Goal: Information Seeking & Learning: Learn about a topic

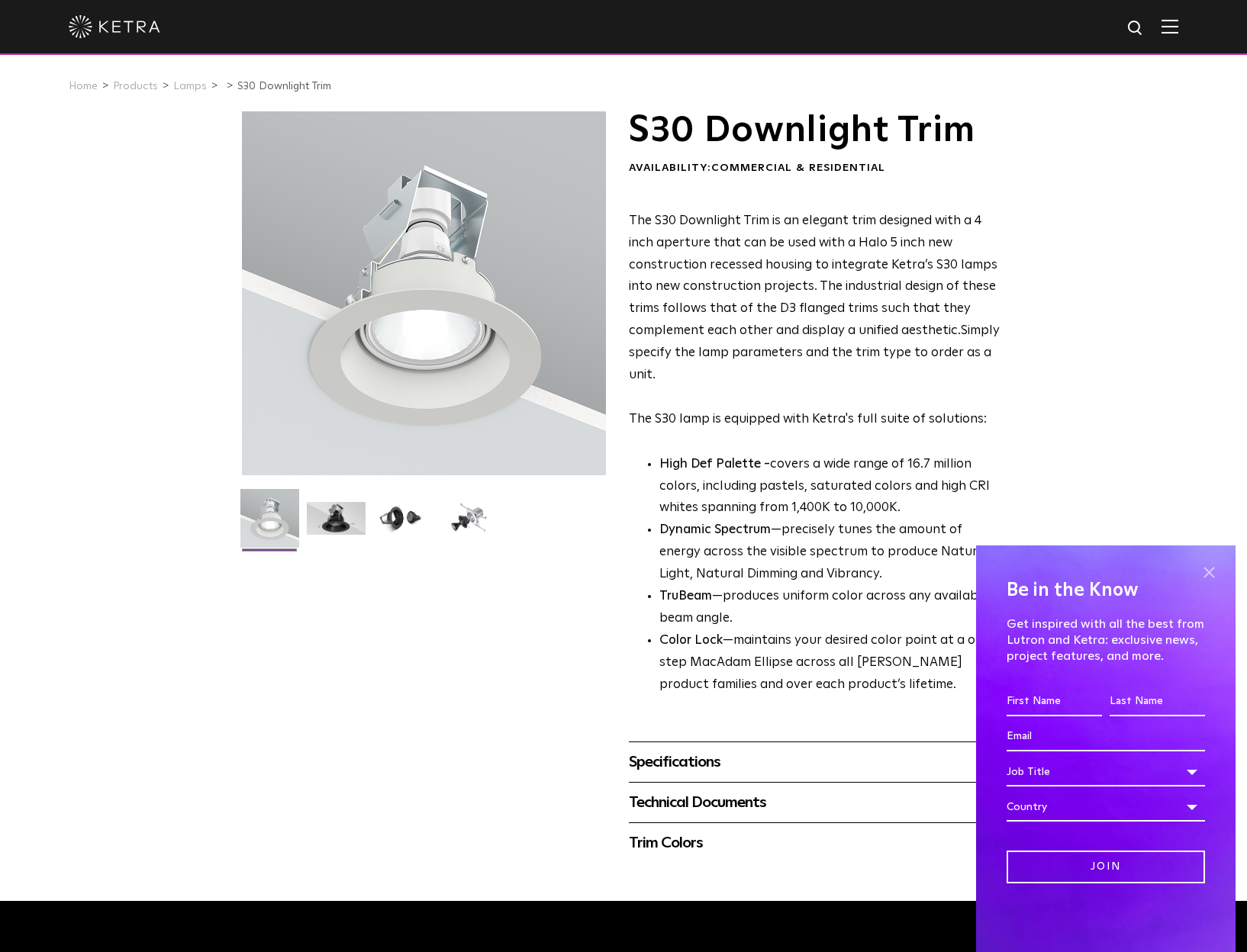
click at [1213, 570] on span at bounding box center [1208, 571] width 23 height 23
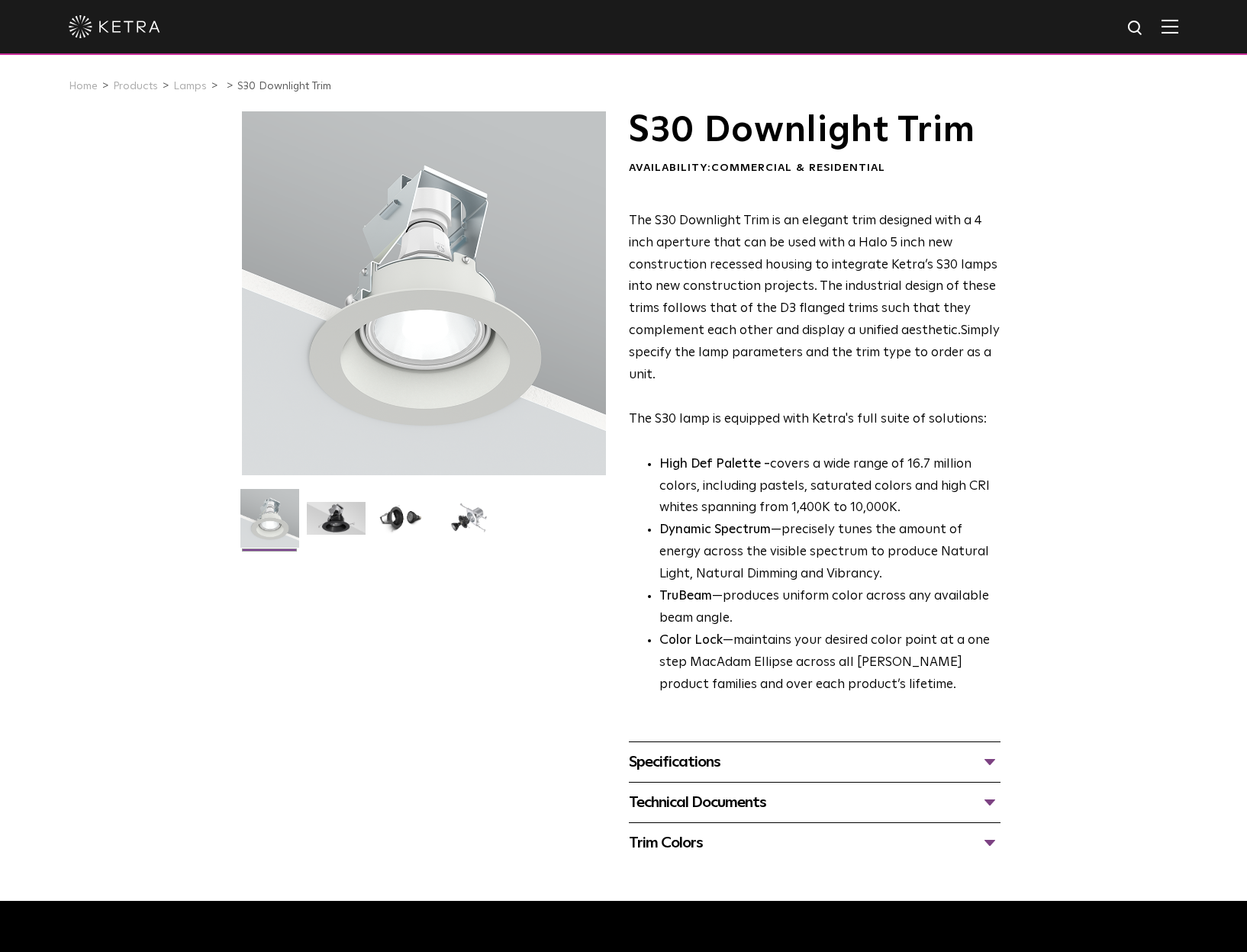
click at [939, 759] on div "Specifications" at bounding box center [814, 762] width 371 height 25
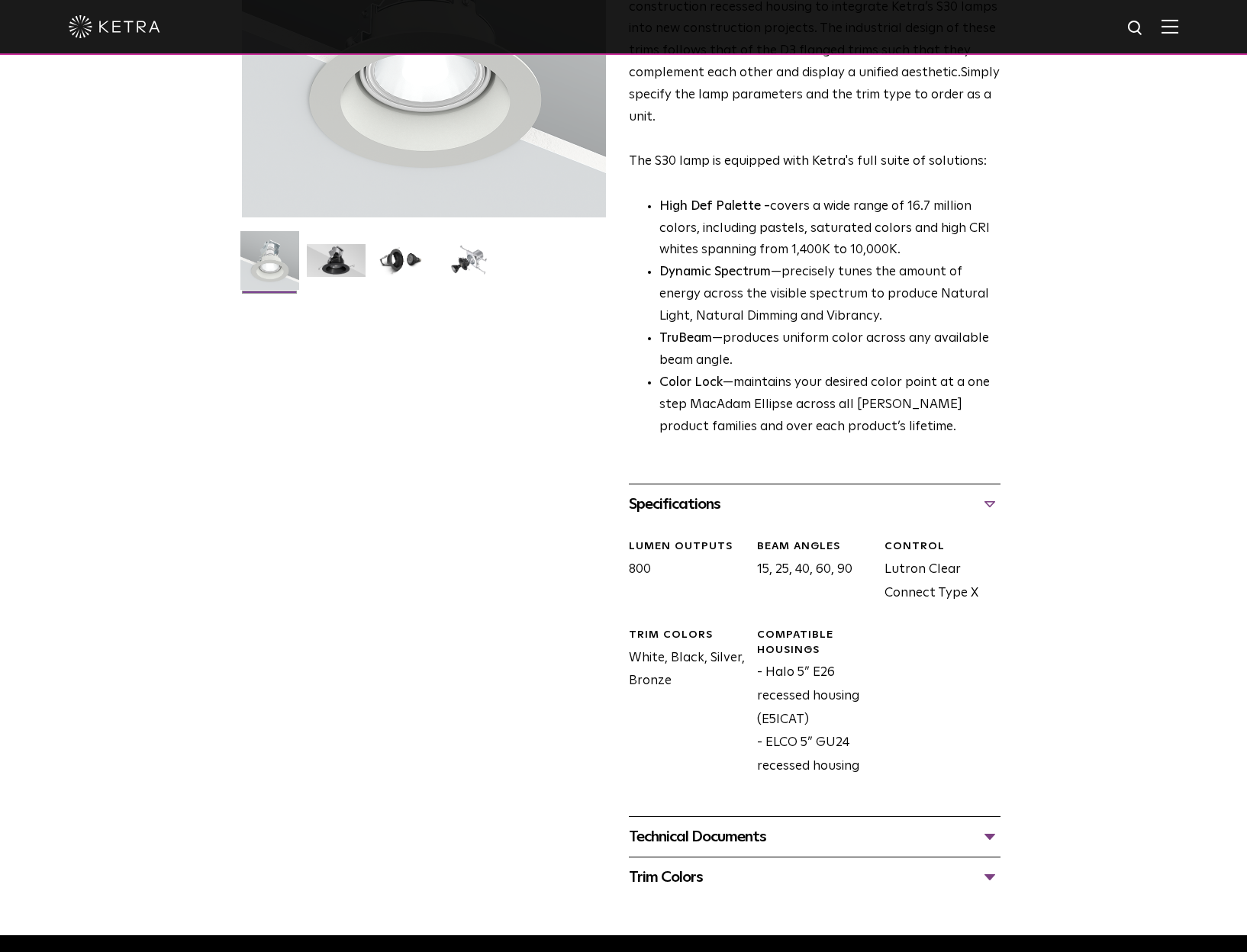
scroll to position [382, 0]
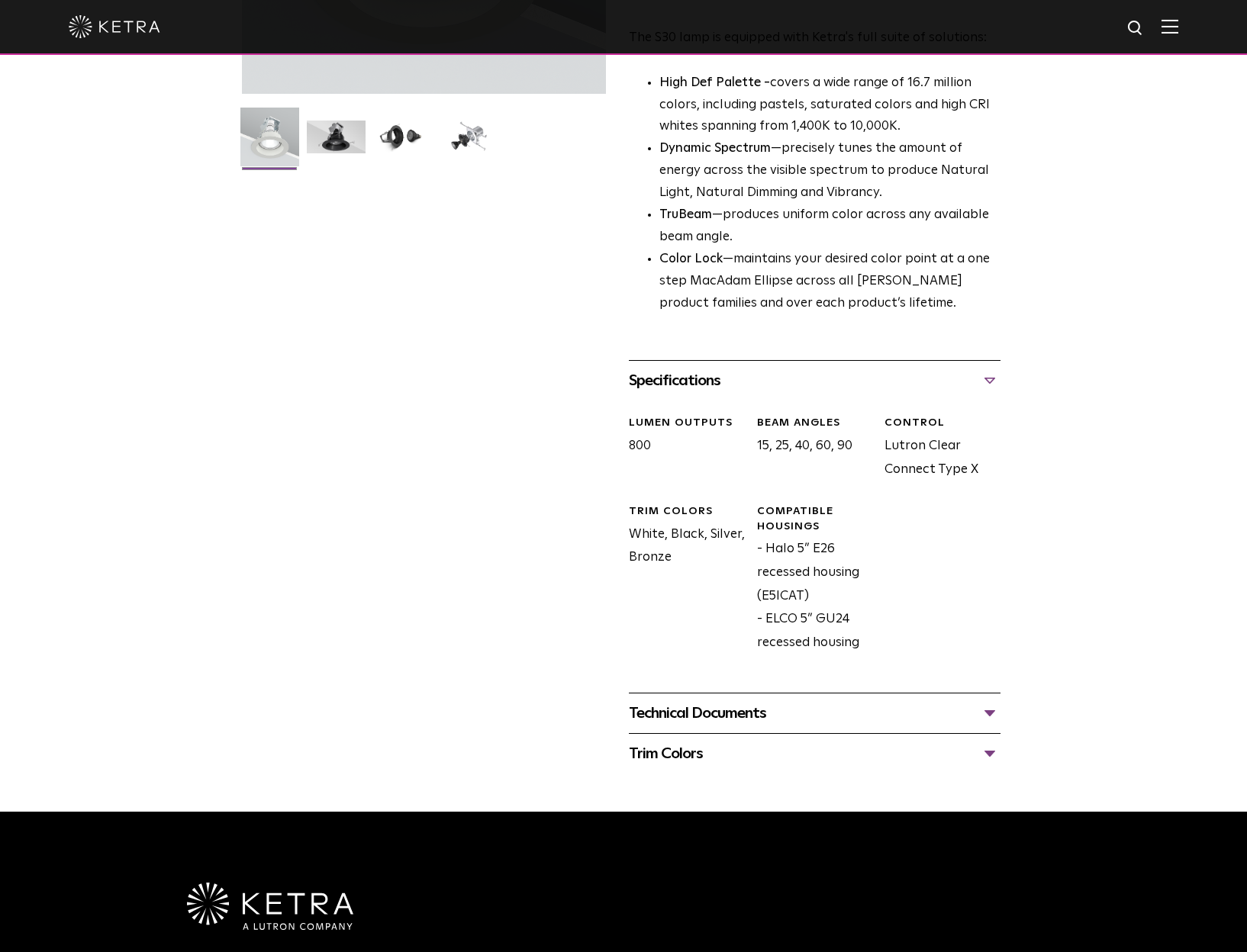
click at [962, 720] on div "Technical Documents" at bounding box center [814, 713] width 371 height 25
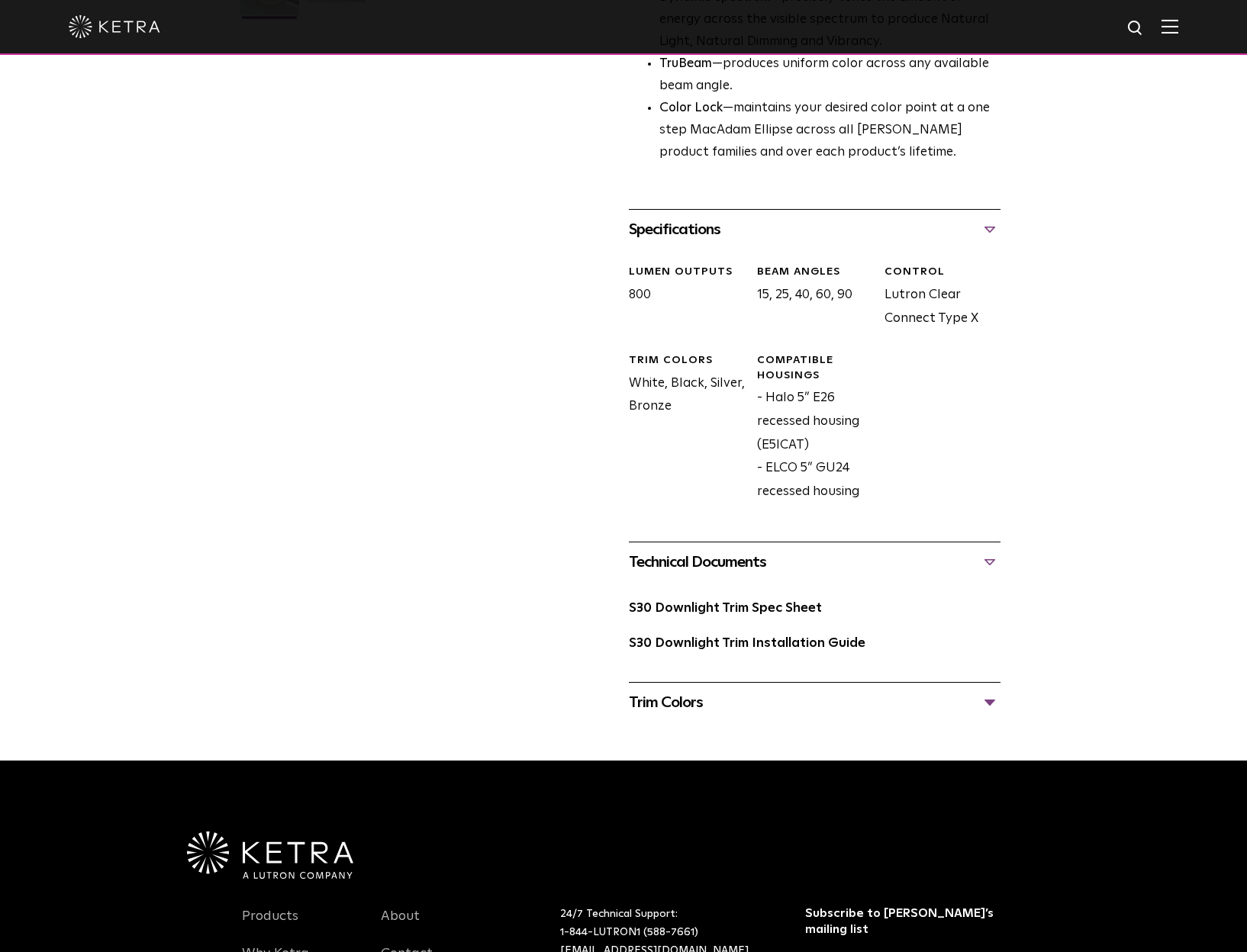
scroll to position [610, 0]
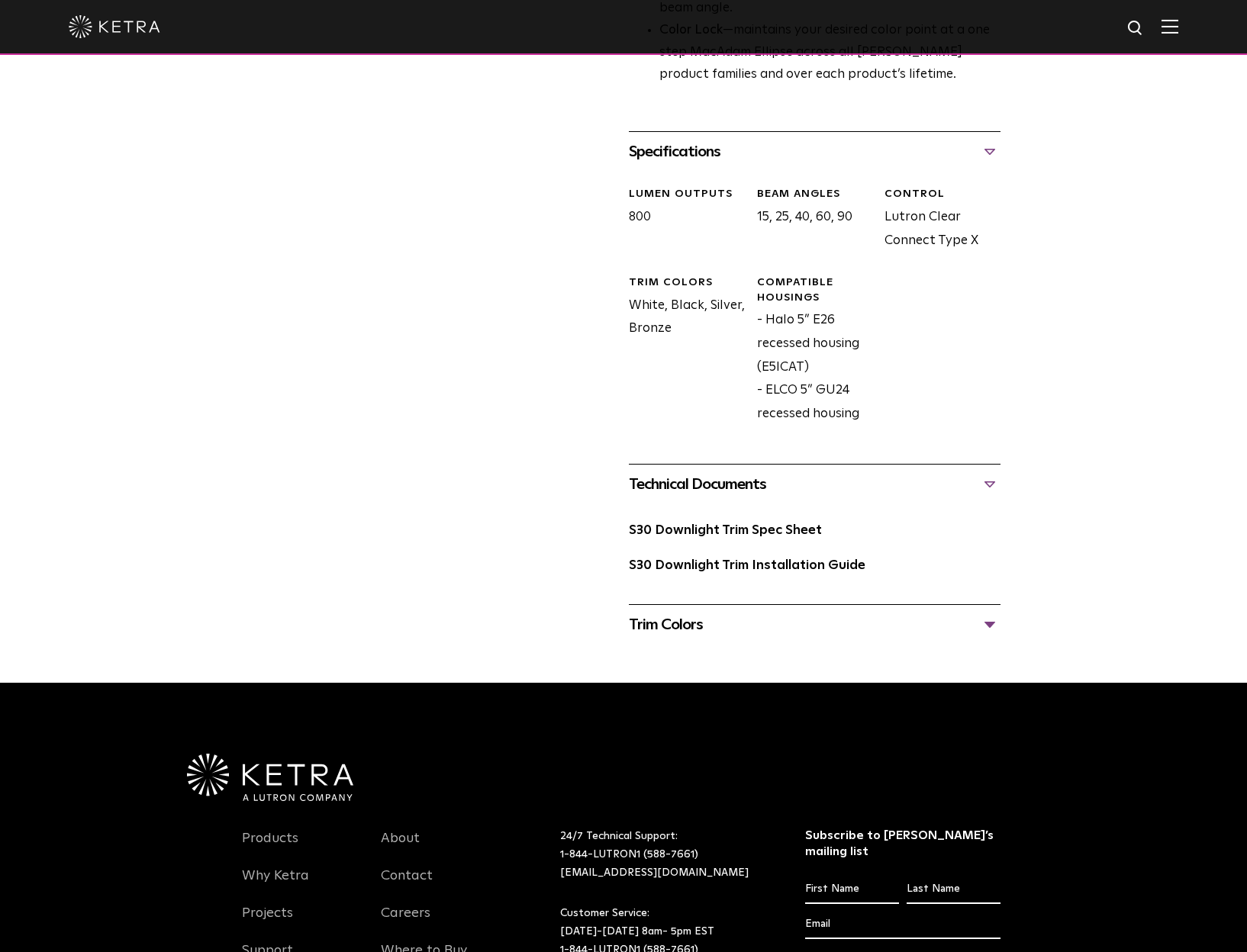
click at [966, 622] on div "Trim Colors" at bounding box center [814, 625] width 371 height 25
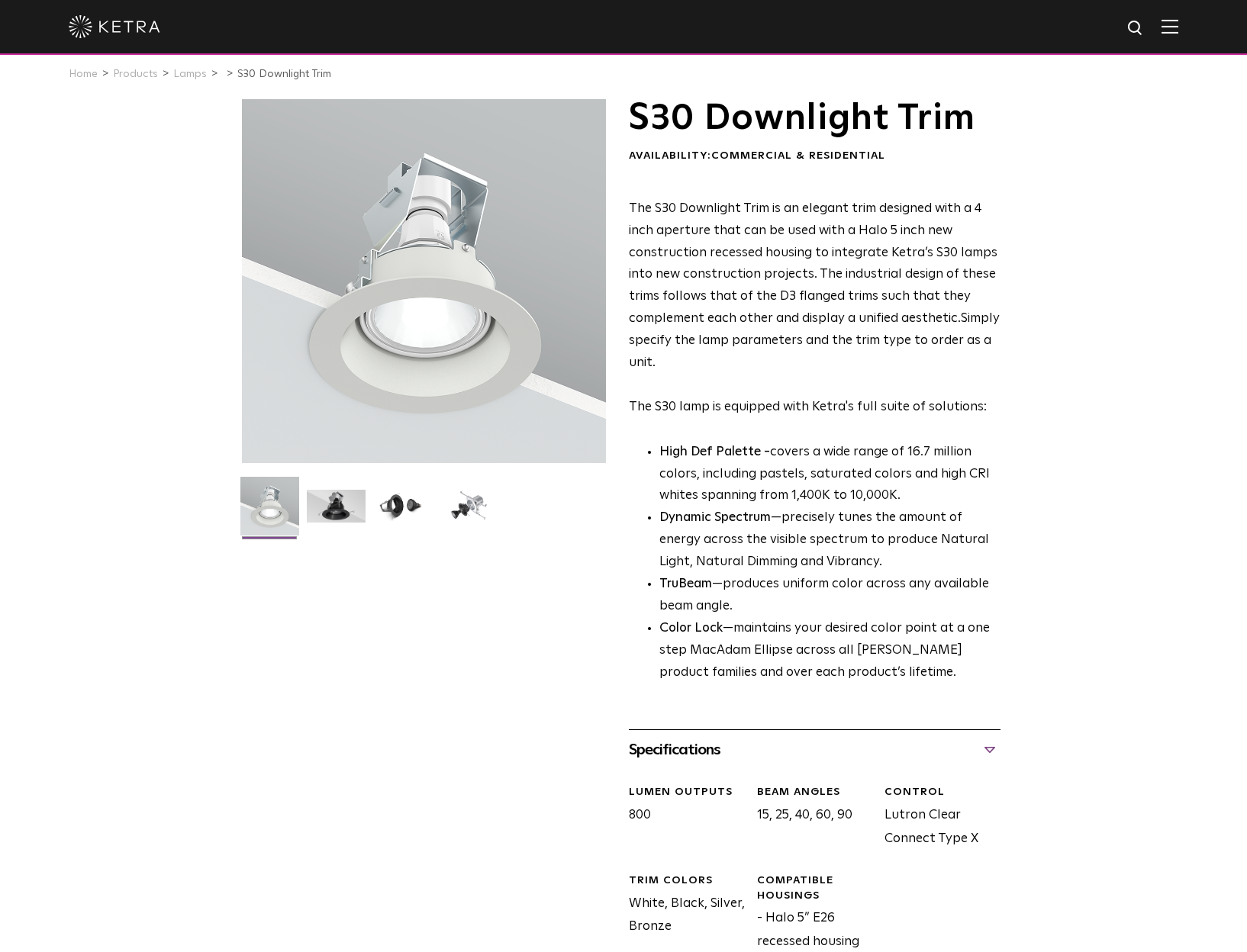
scroll to position [0, 0]
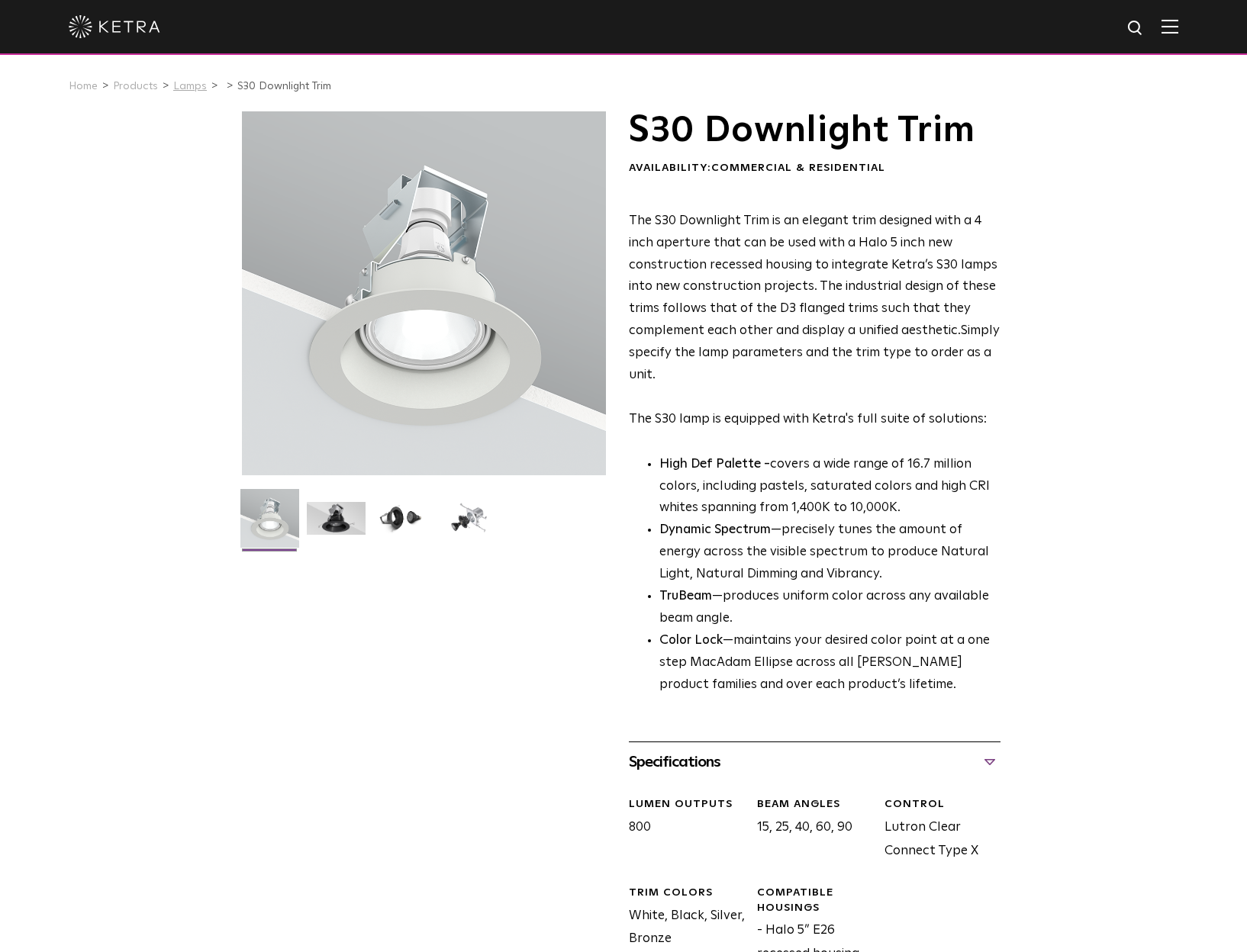
click at [195, 91] on link "Lamps" at bounding box center [190, 86] width 34 height 11
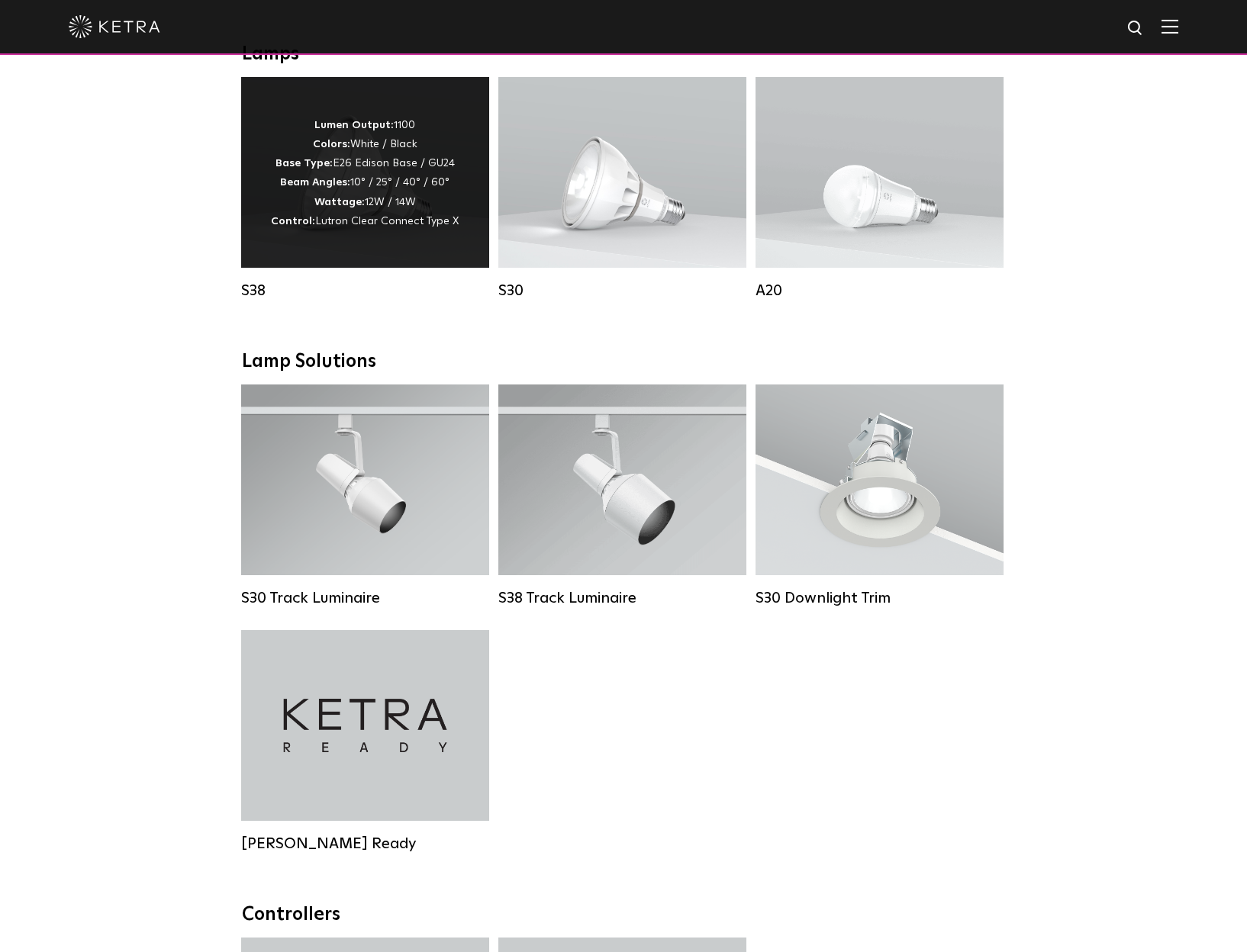
click at [393, 263] on div "Lumen Output: 1100 Colors: White / Black Base Type: E26 Edison Base / GU24 Beam…" at bounding box center [364, 173] width 248 height 191
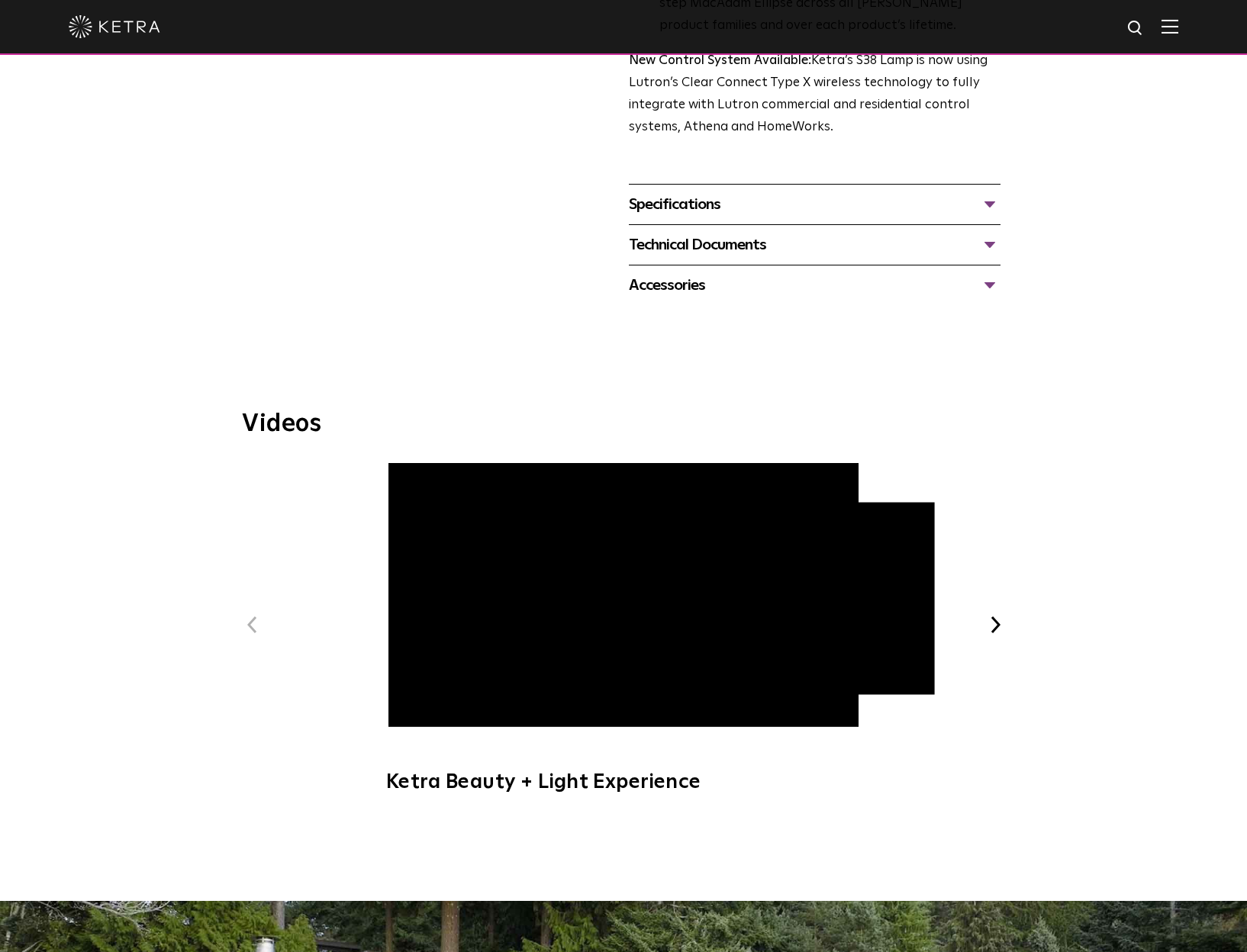
scroll to position [564, 0]
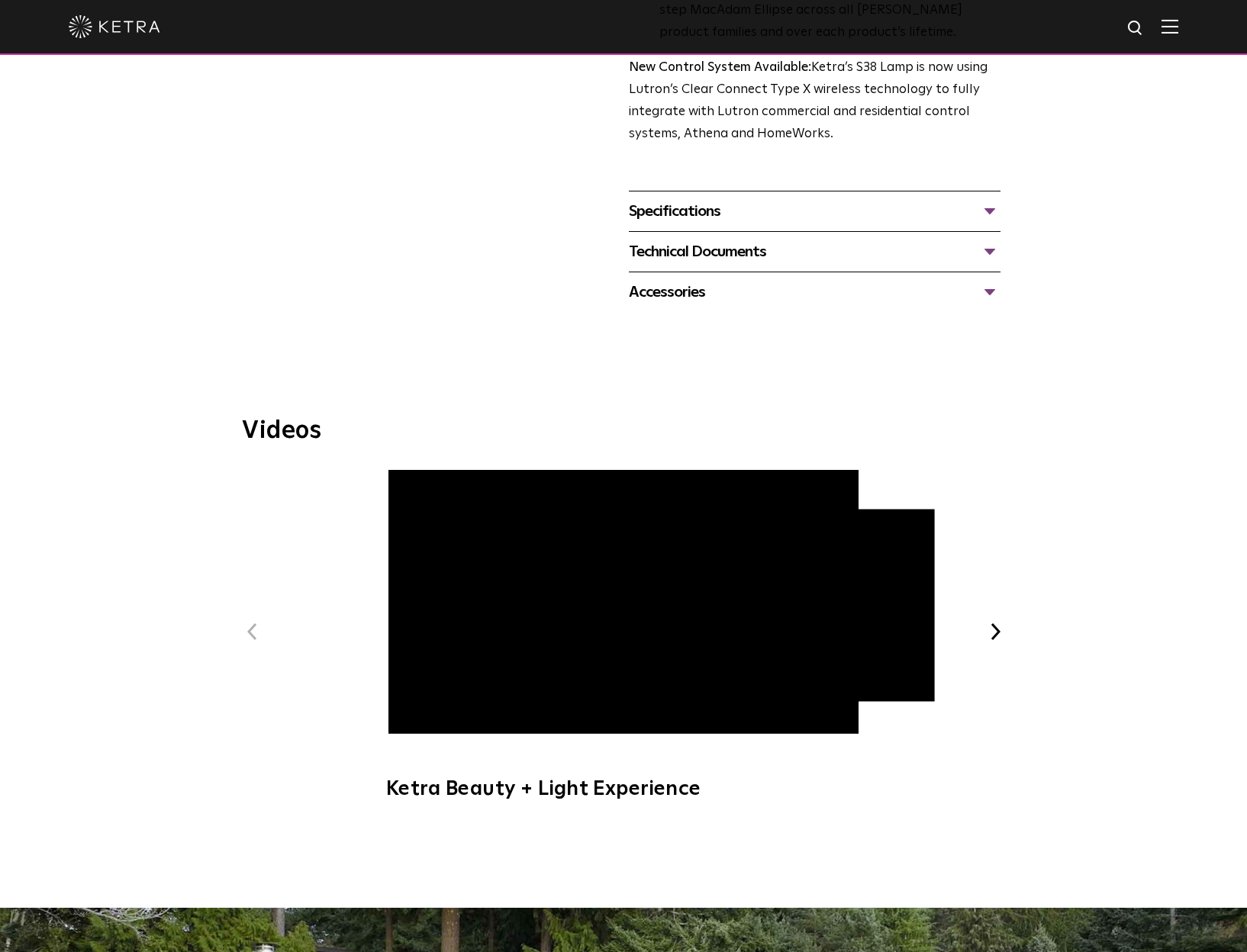
click at [709, 298] on div "Accessories" at bounding box center [814, 292] width 371 height 25
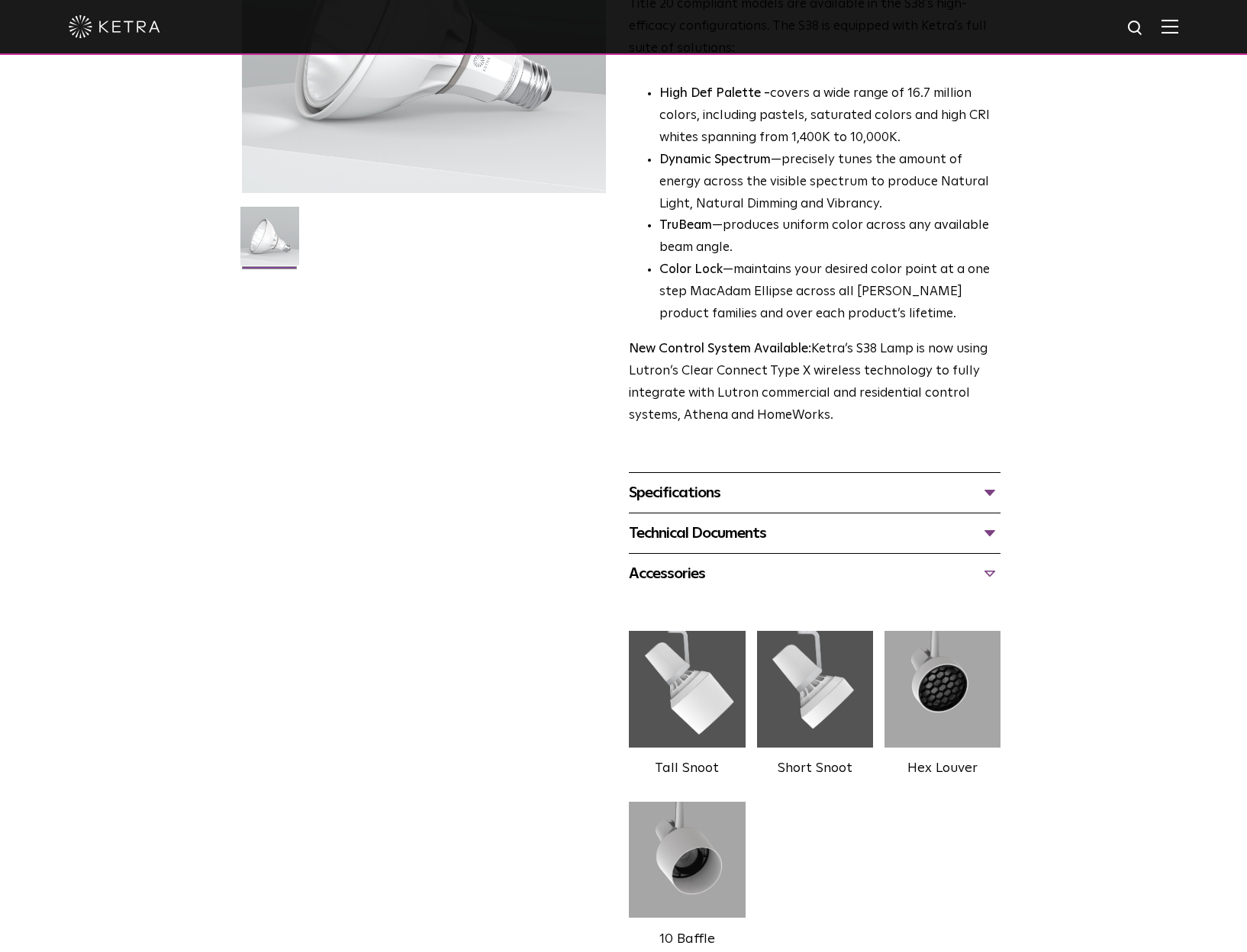
scroll to position [259, 0]
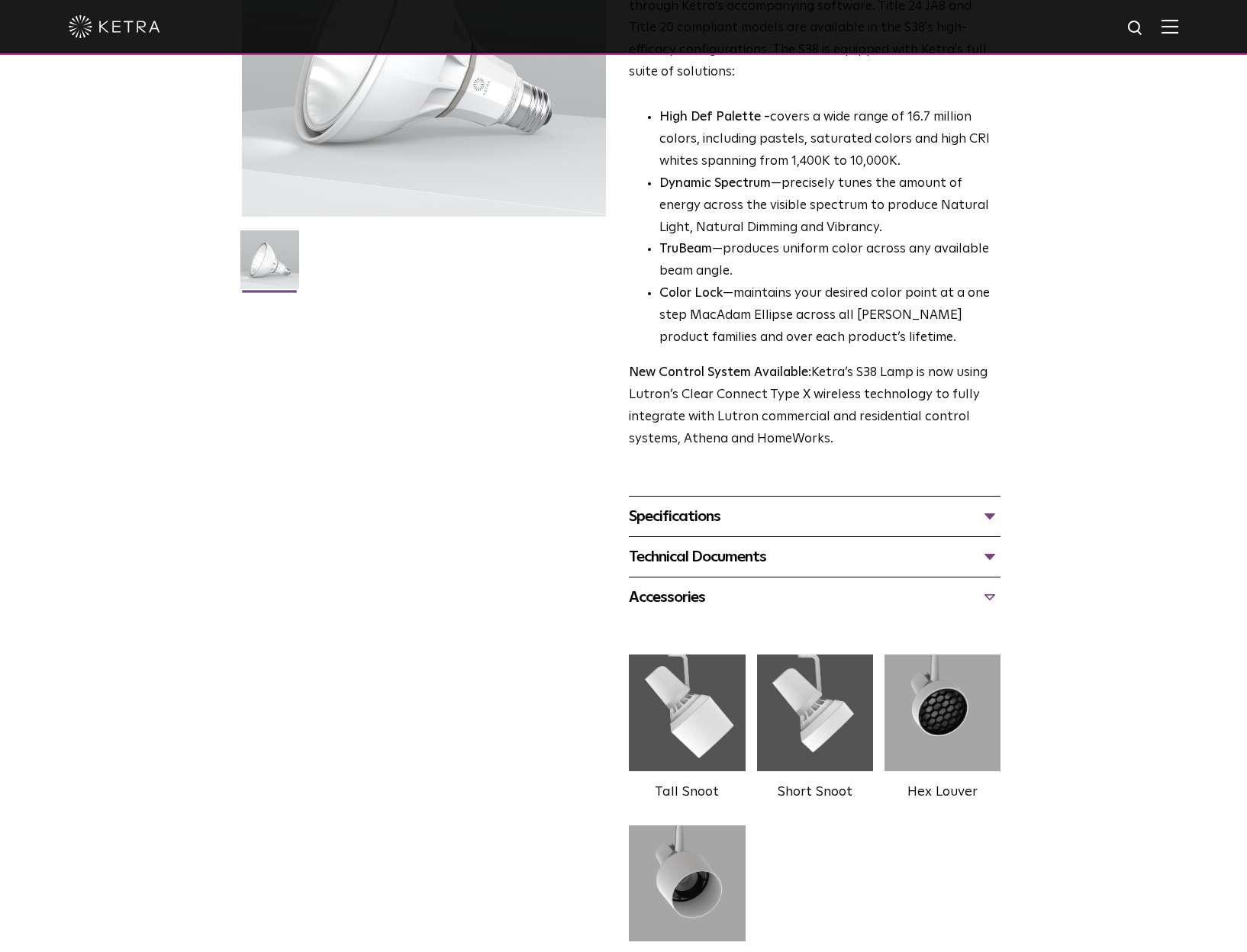
click at [721, 514] on div "Specifications" at bounding box center [814, 516] width 371 height 25
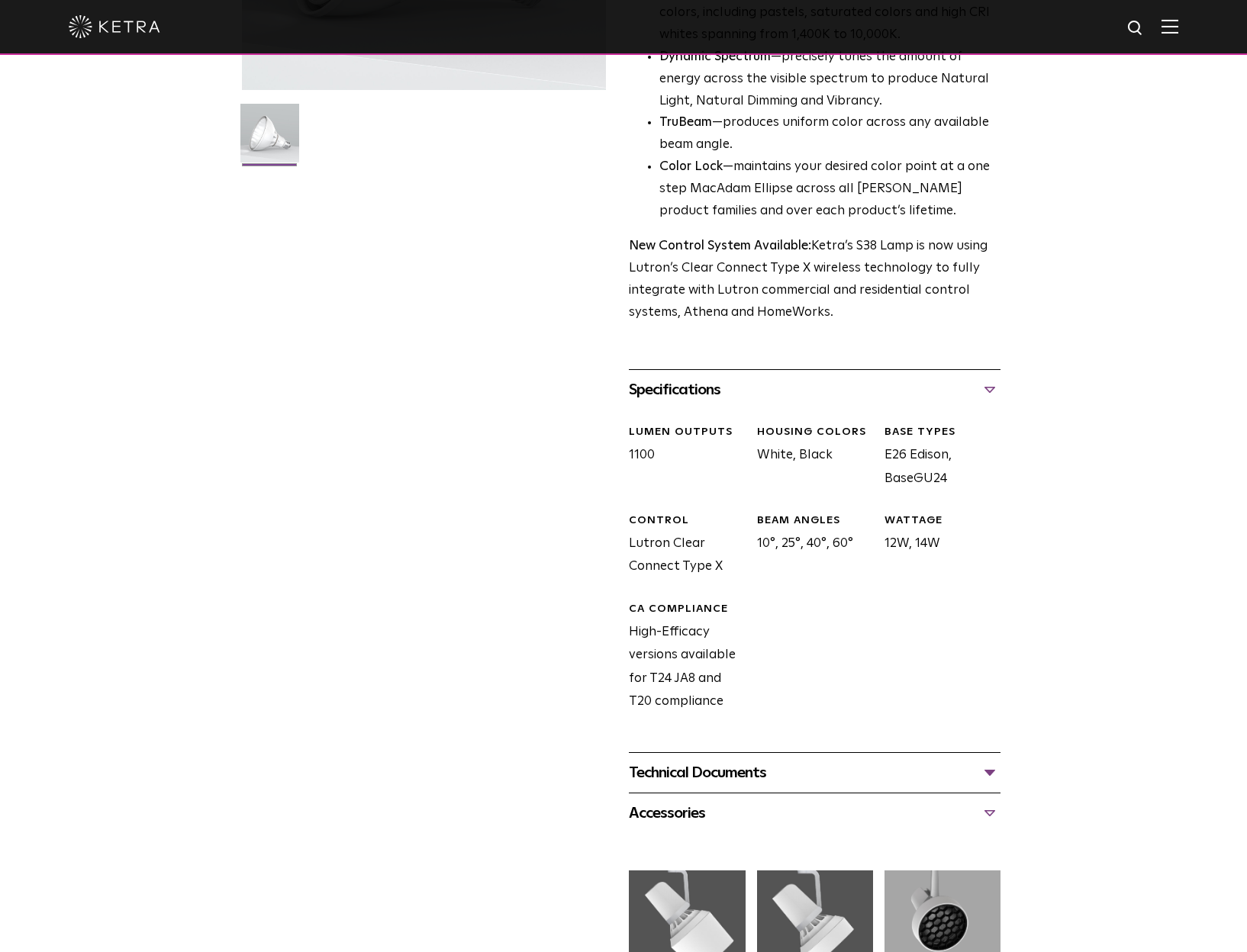
scroll to position [412, 0]
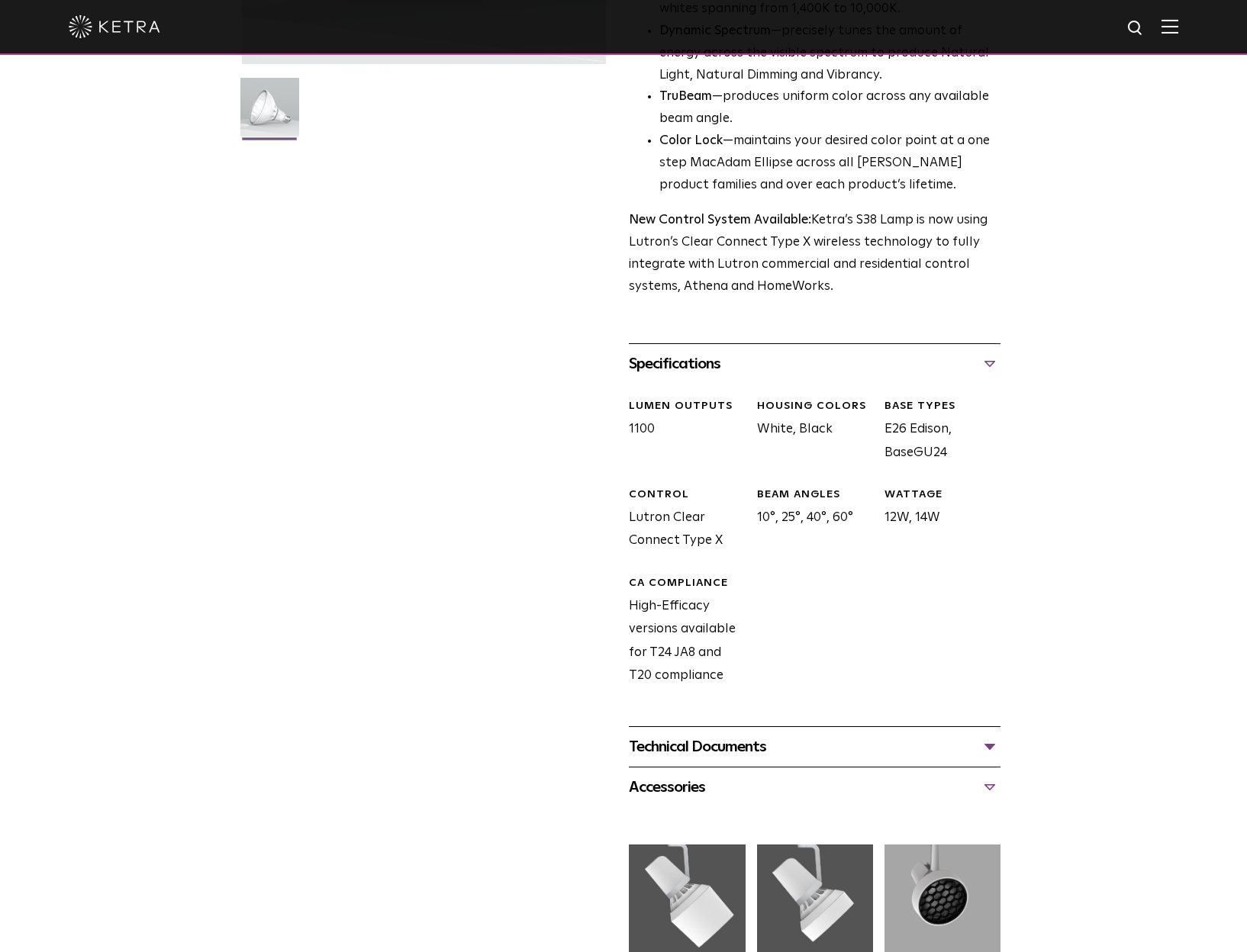
click at [744, 748] on div "Technical Documents" at bounding box center [814, 747] width 371 height 25
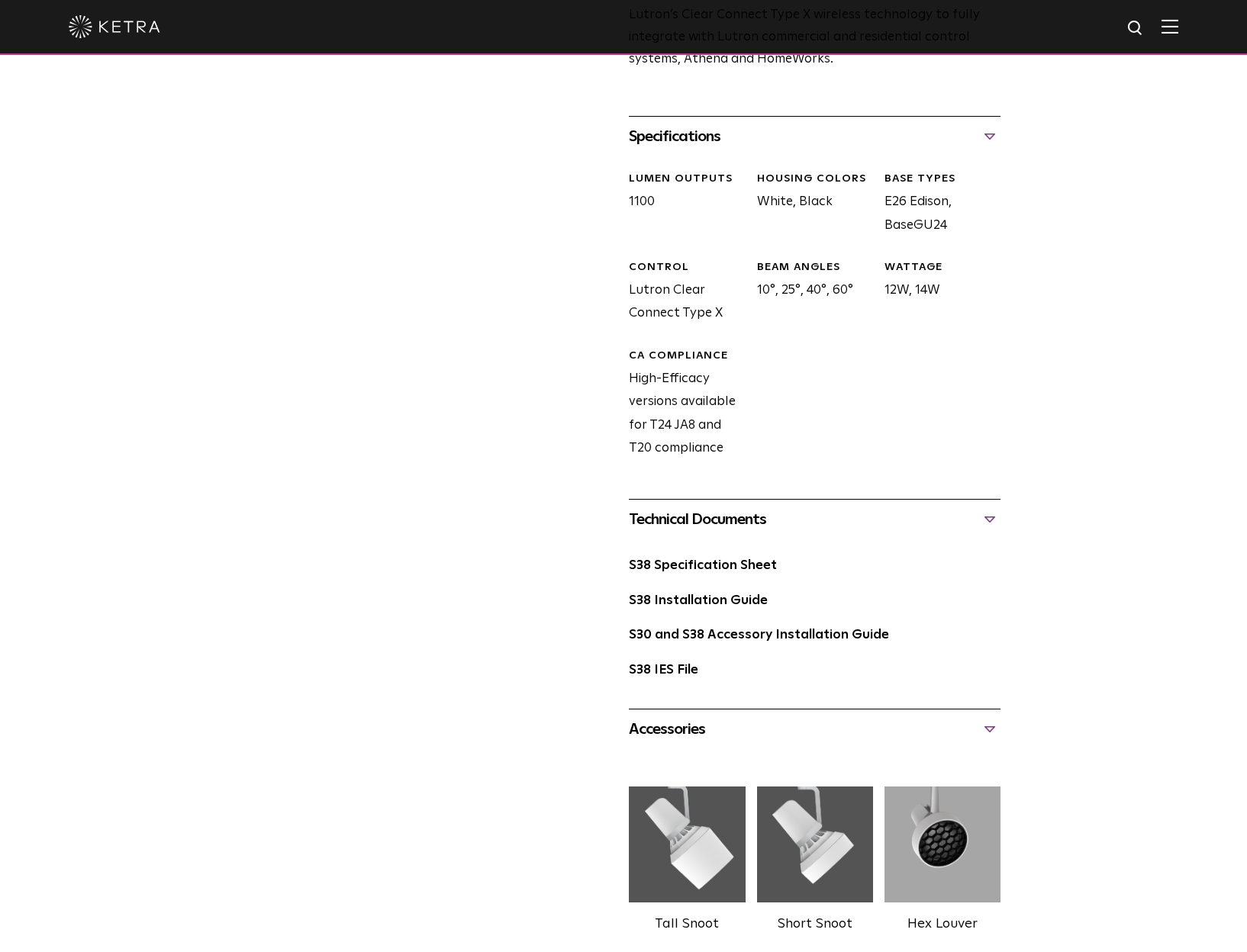
scroll to position [640, 0]
click at [816, 627] on link "S30 and S38 Accessory Installation Guide" at bounding box center [758, 633] width 260 height 13
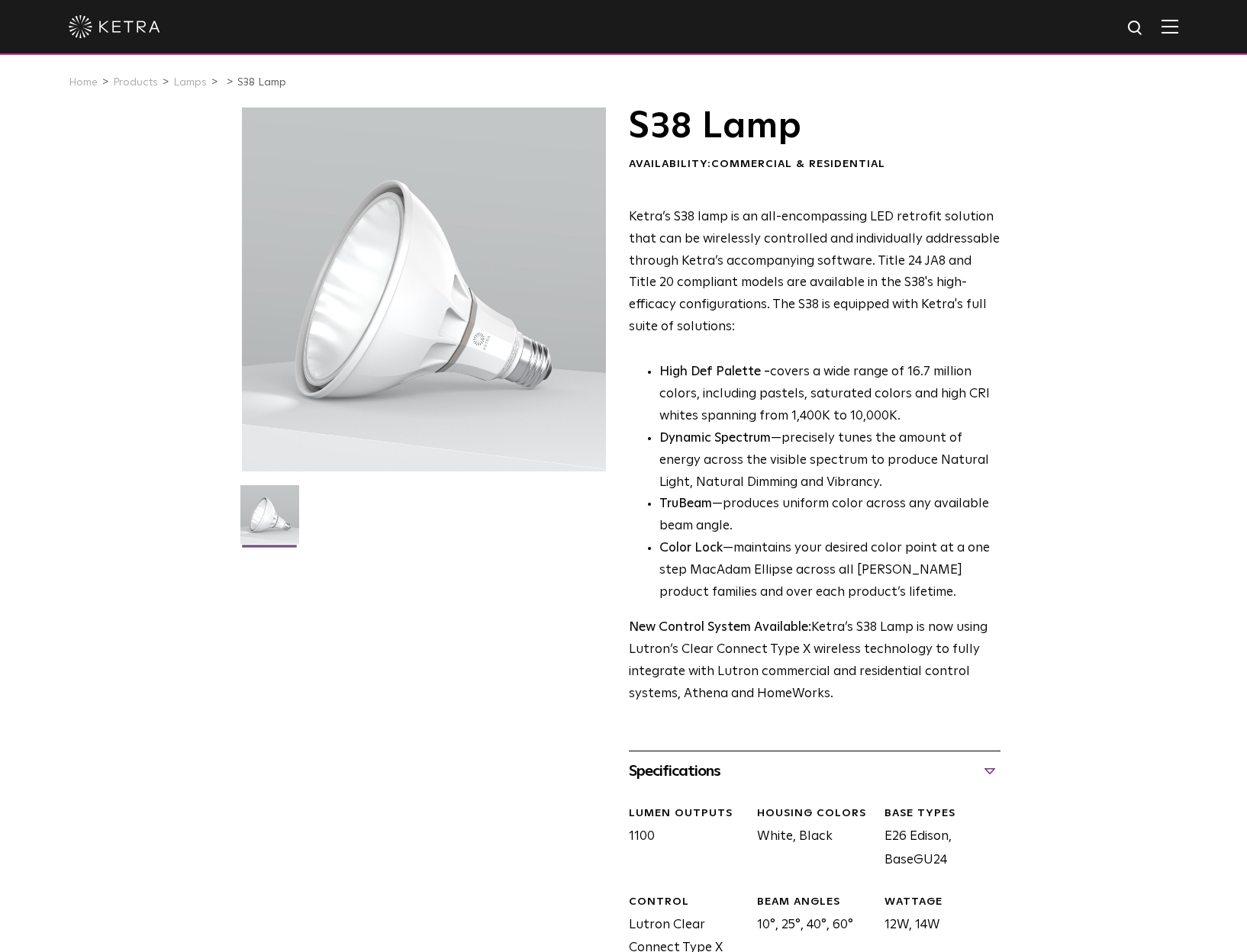
scroll to position [0, 0]
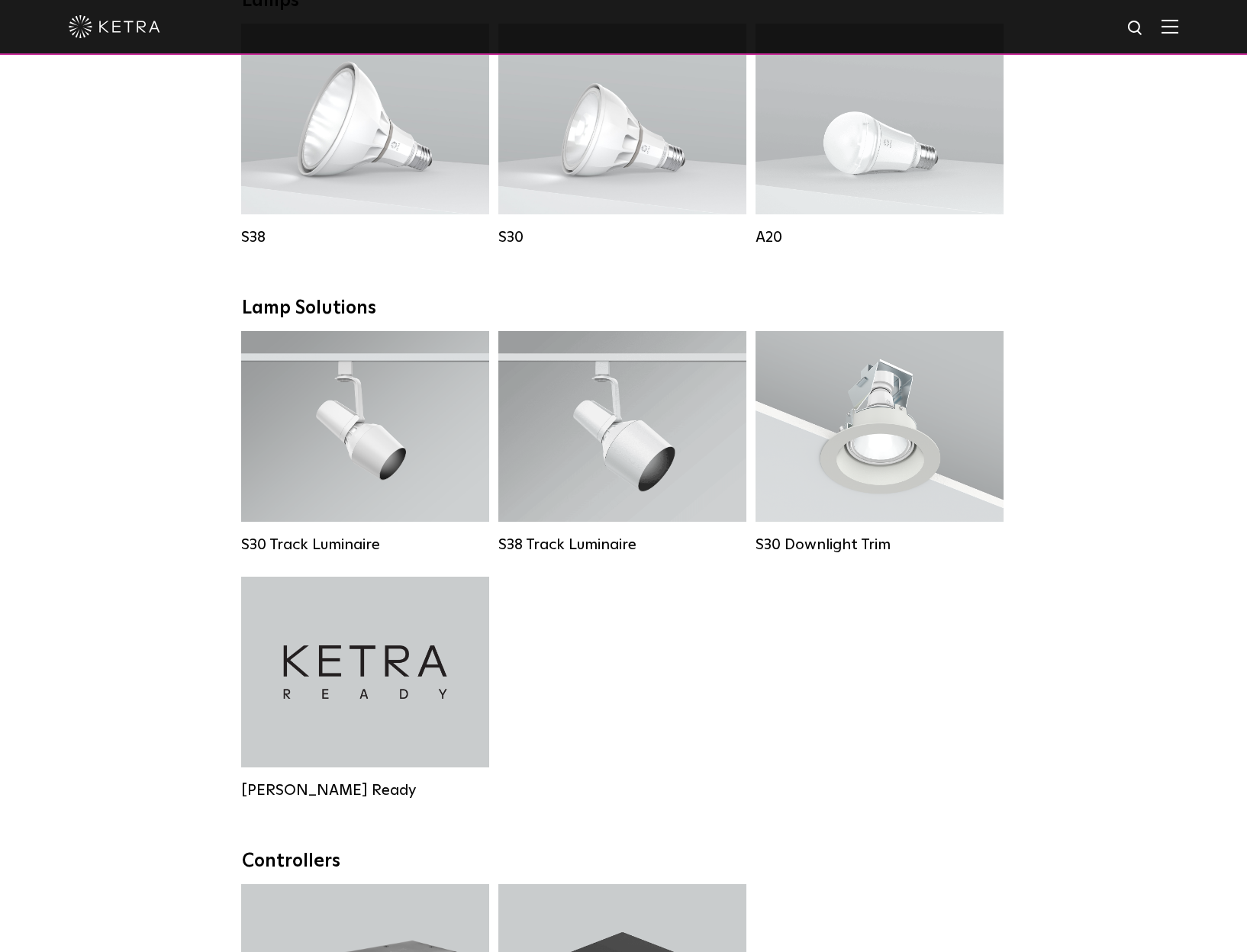
scroll to position [1166, 0]
